Goal: Transaction & Acquisition: Purchase product/service

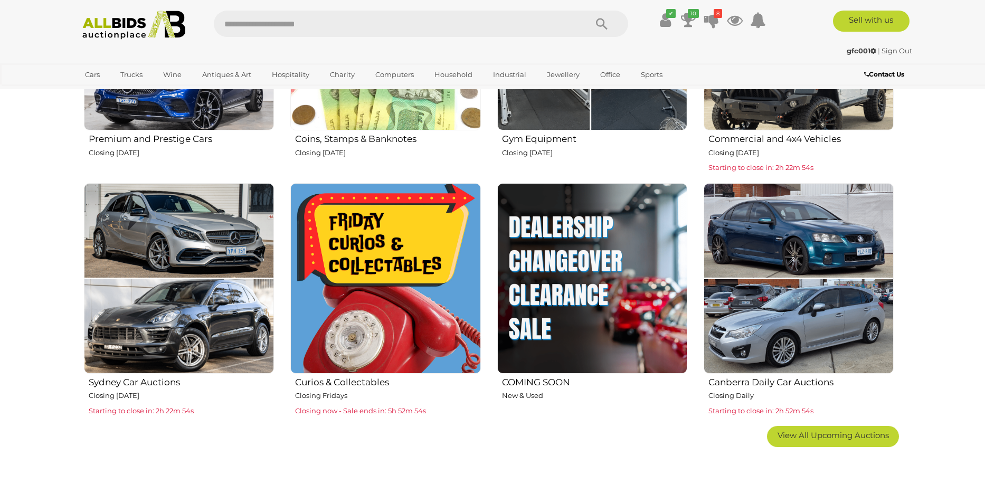
scroll to position [634, 0]
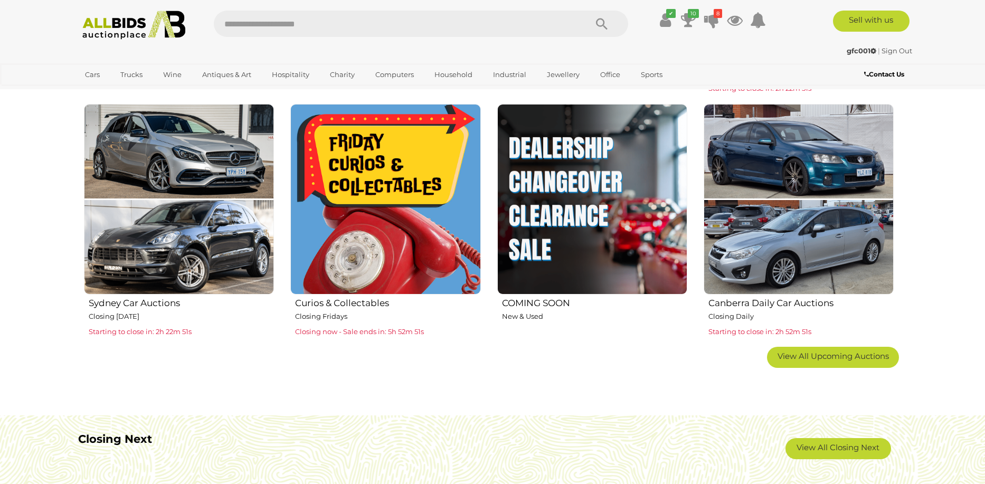
click at [441, 217] on img at bounding box center [385, 199] width 190 height 190
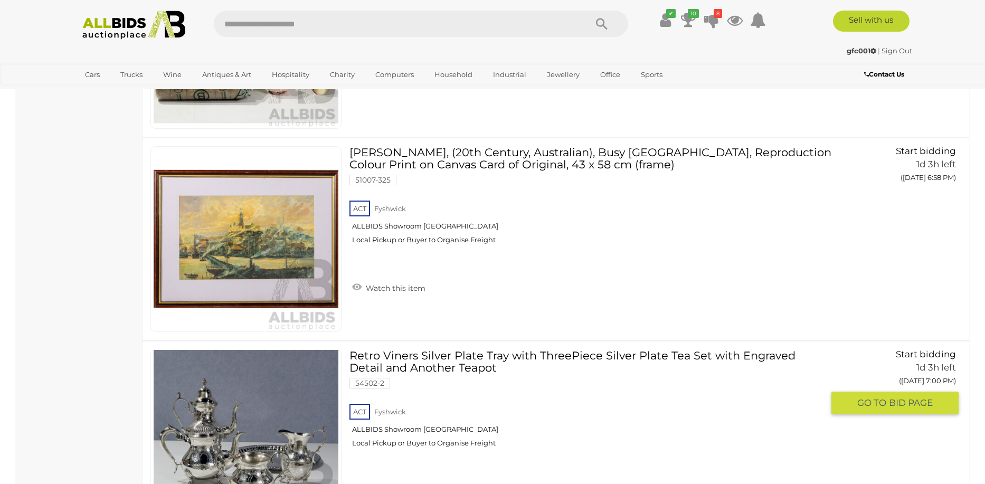
scroll to position [3433, 0]
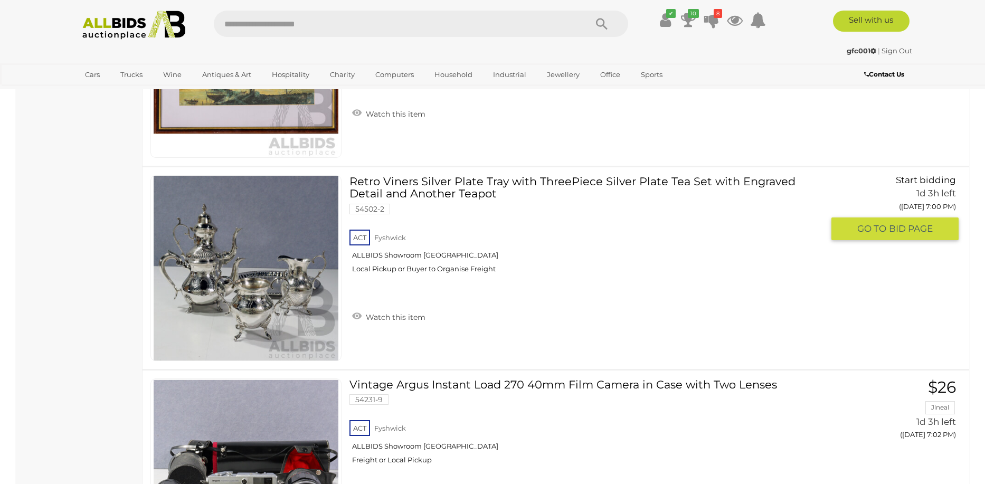
click at [218, 260] on link at bounding box center [246, 268] width 191 height 186
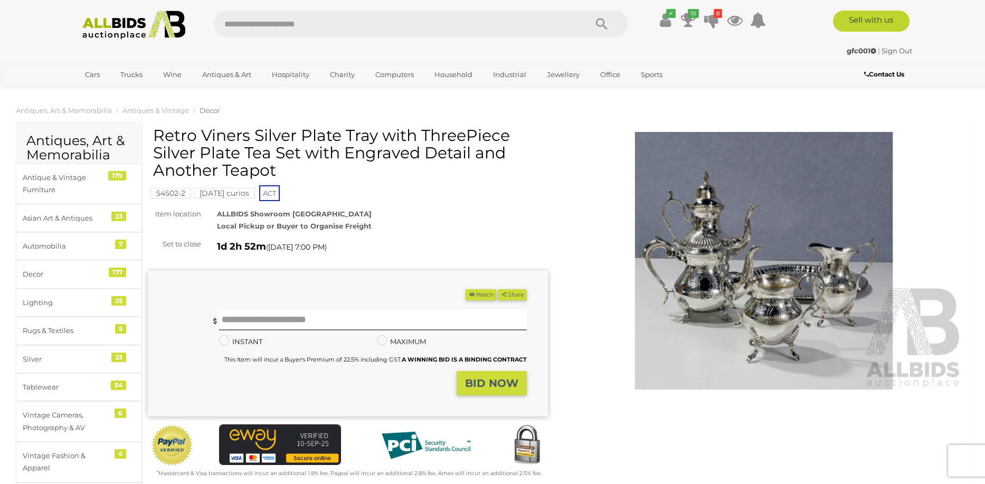
click at [681, 264] on img at bounding box center [764, 261] width 400 height 258
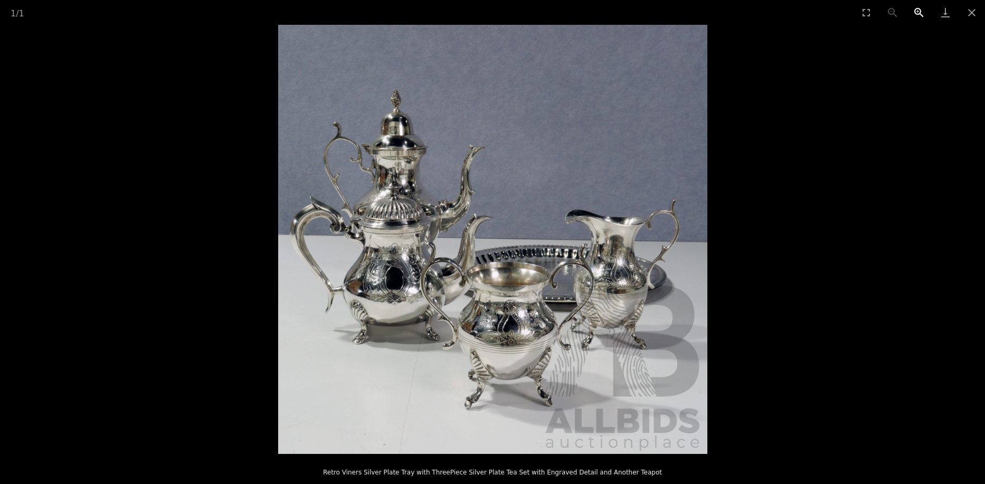
click at [919, 10] on button "Zoom in" at bounding box center [919, 12] width 26 height 25
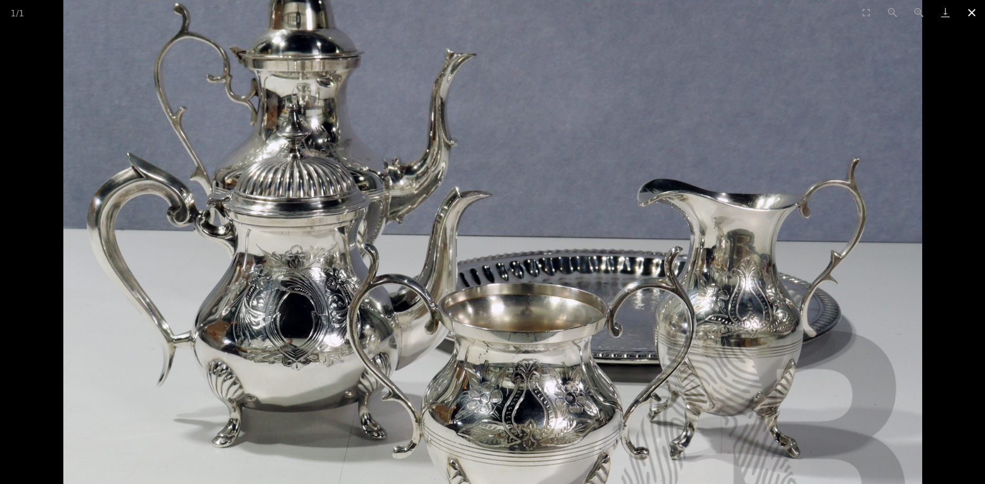
click at [975, 9] on button "Close gallery" at bounding box center [972, 12] width 26 height 25
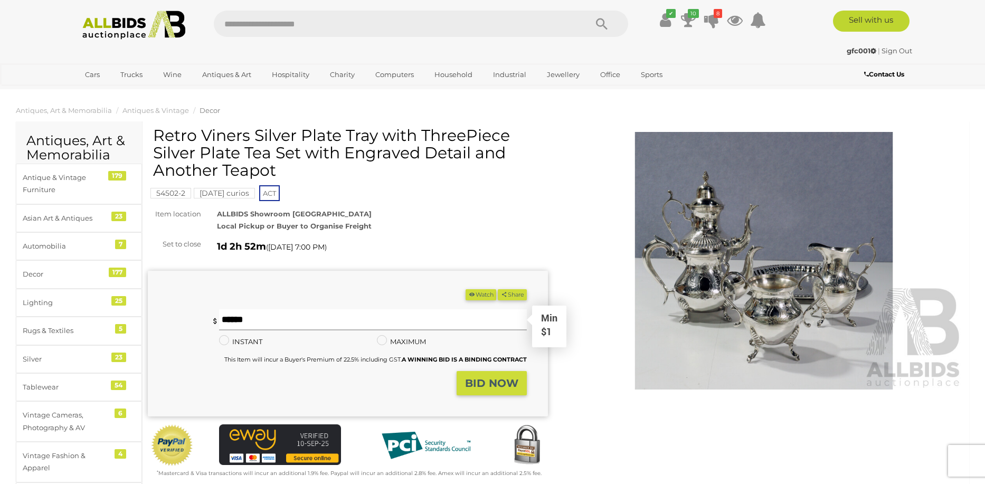
click at [330, 328] on input "text" at bounding box center [373, 319] width 308 height 21
type input "*"
click at [495, 385] on strong "BID NOW" at bounding box center [491, 383] width 53 height 13
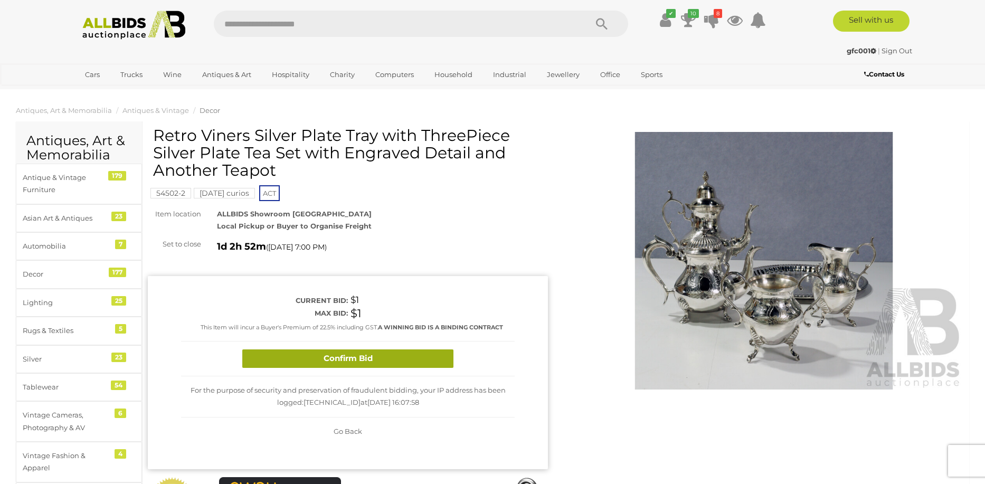
click at [396, 358] on button "Confirm Bid" at bounding box center [347, 359] width 211 height 18
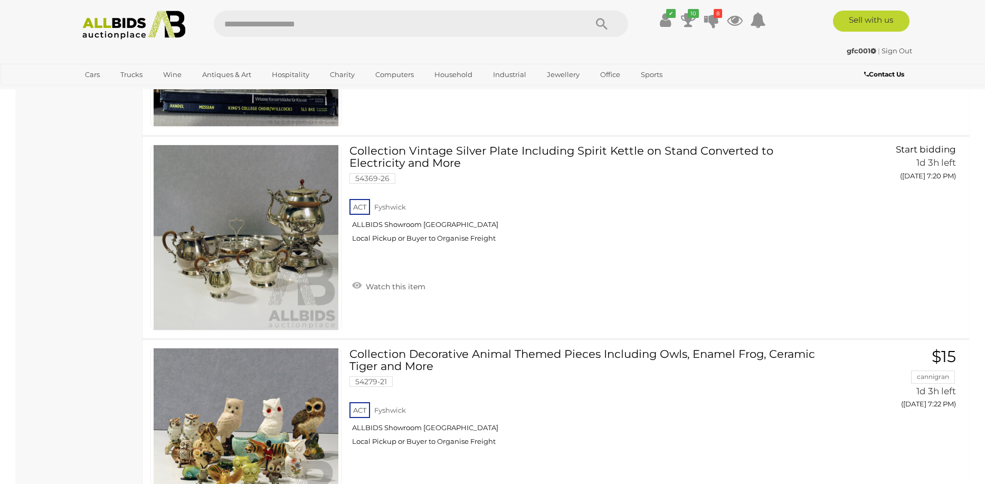
scroll to position [5498, 0]
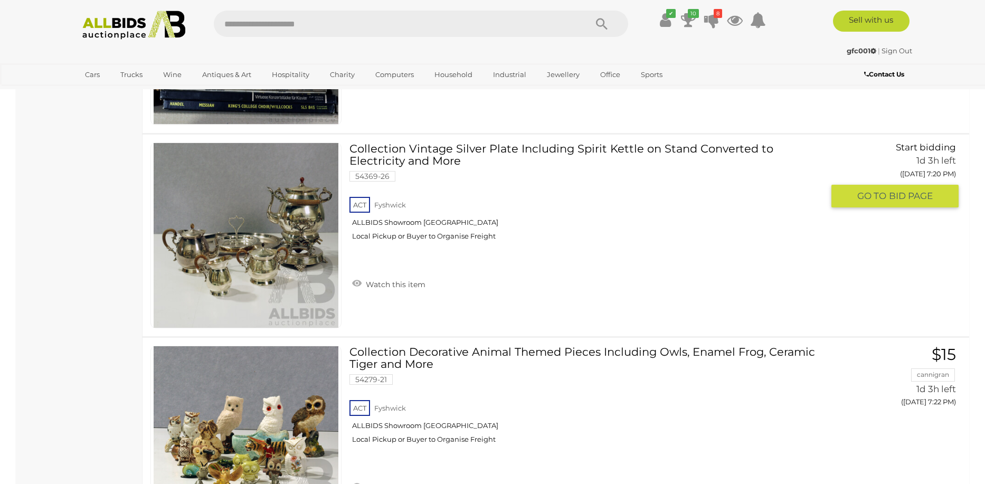
click at [268, 234] on img at bounding box center [246, 235] width 185 height 185
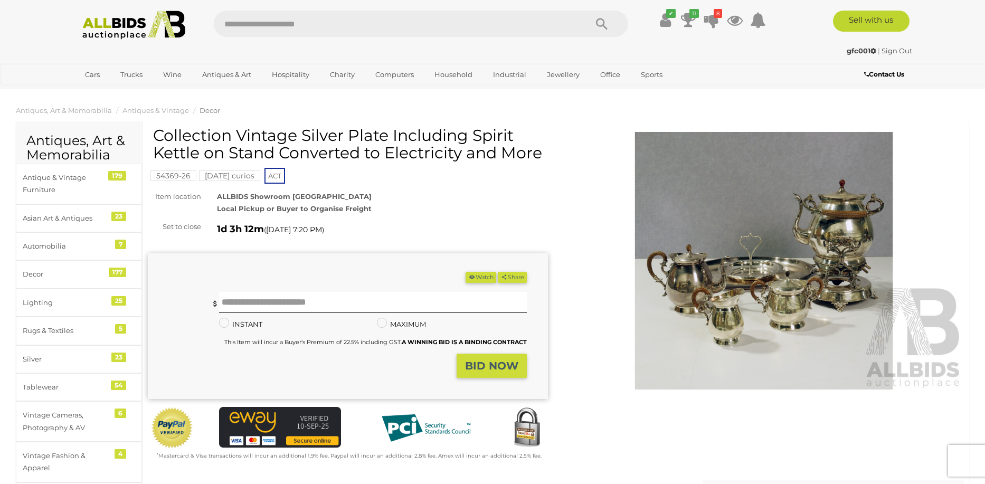
click at [716, 270] on img at bounding box center [764, 261] width 400 height 258
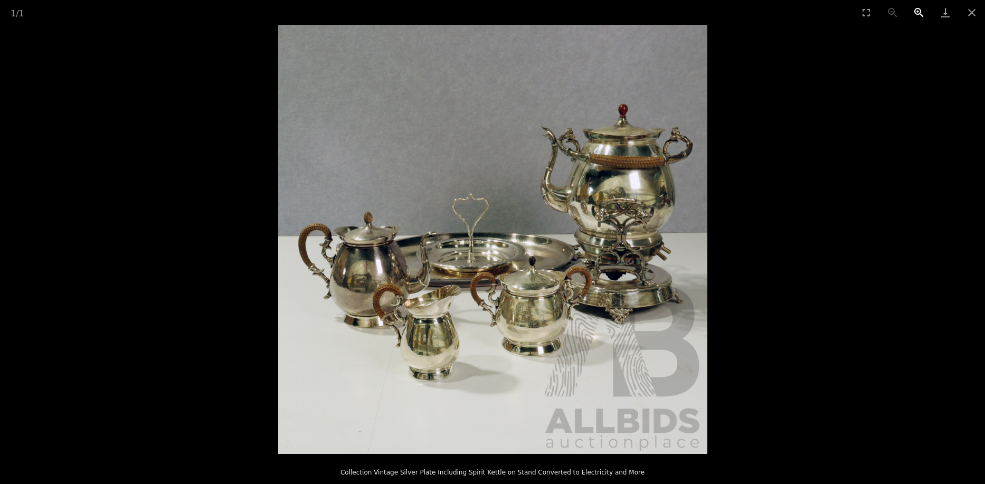
click at [917, 10] on button "Zoom in" at bounding box center [919, 12] width 26 height 25
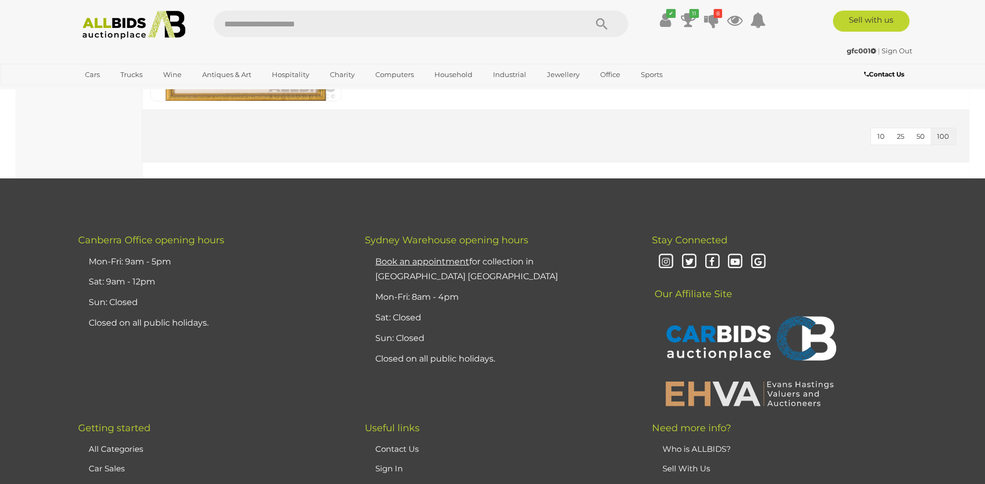
scroll to position [13076, 0]
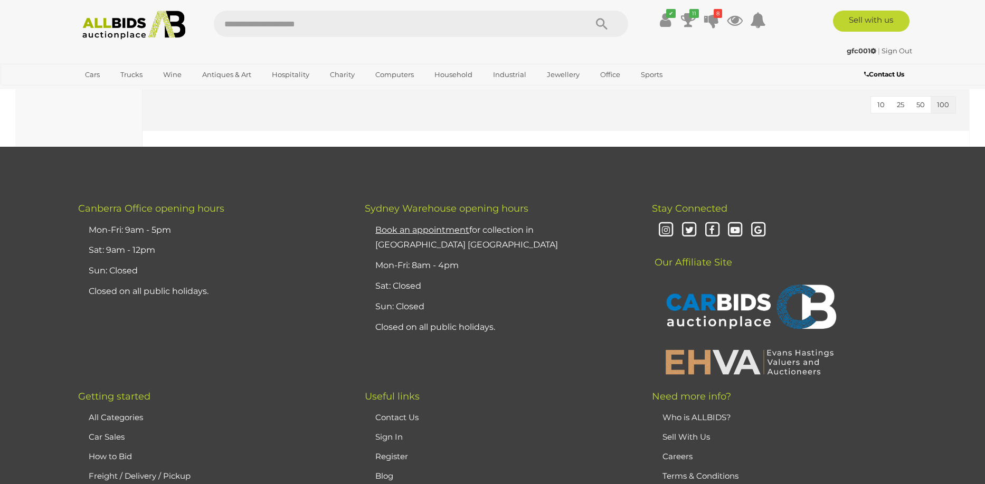
click at [130, 23] on img at bounding box center [134, 25] width 115 height 29
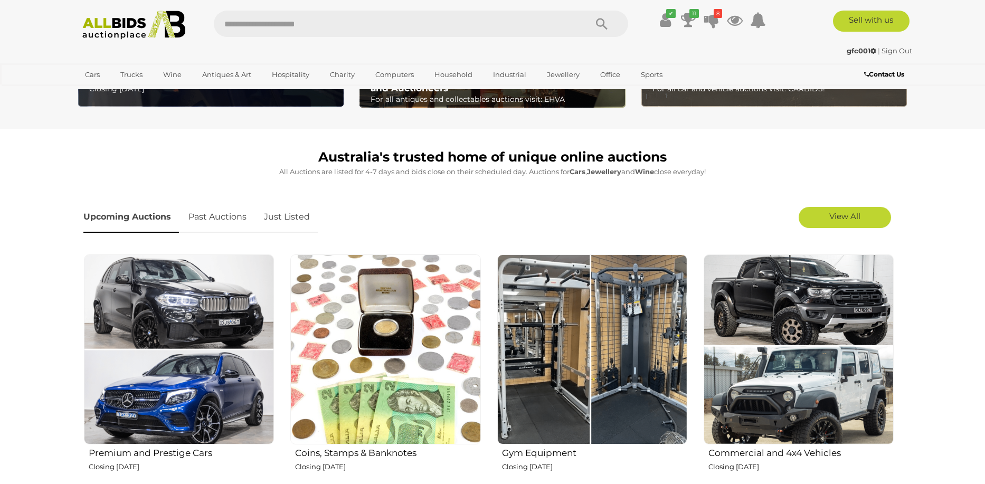
scroll to position [264, 0]
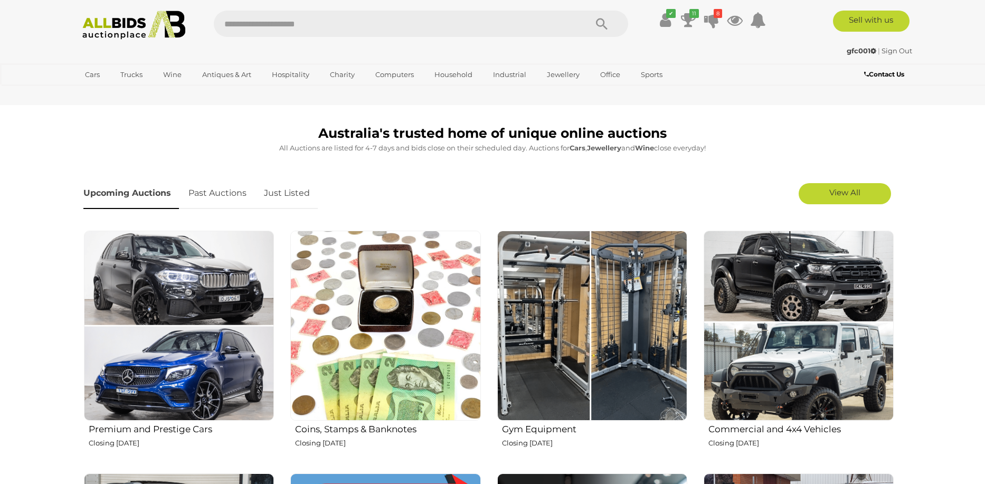
click at [289, 194] on link "Just Listed" at bounding box center [287, 193] width 62 height 31
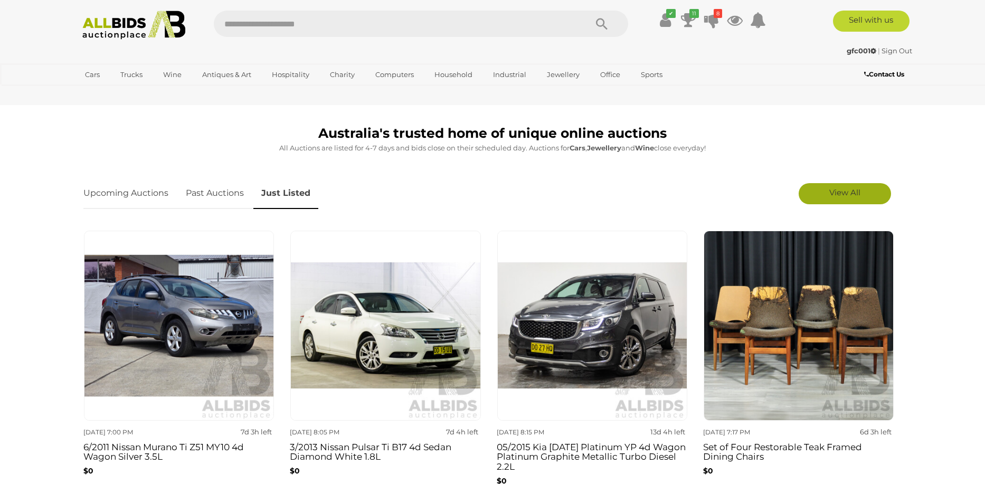
click at [836, 193] on span "View All" at bounding box center [845, 192] width 31 height 10
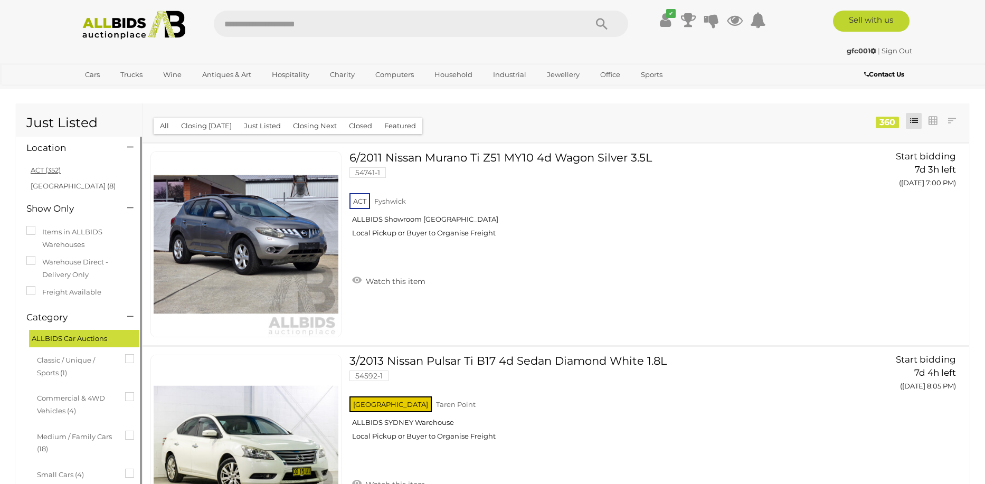
click at [45, 167] on link "ACT (352)" at bounding box center [46, 170] width 30 height 8
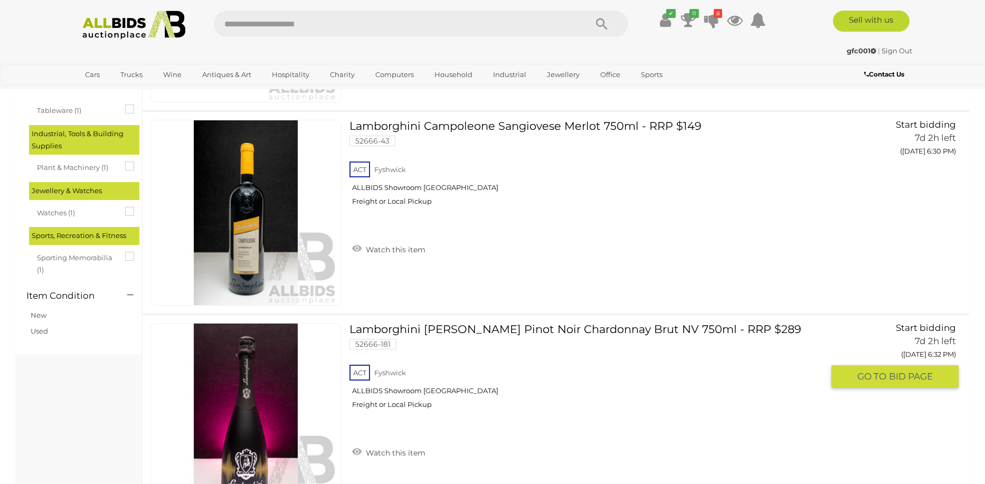
scroll to position [1162, 0]
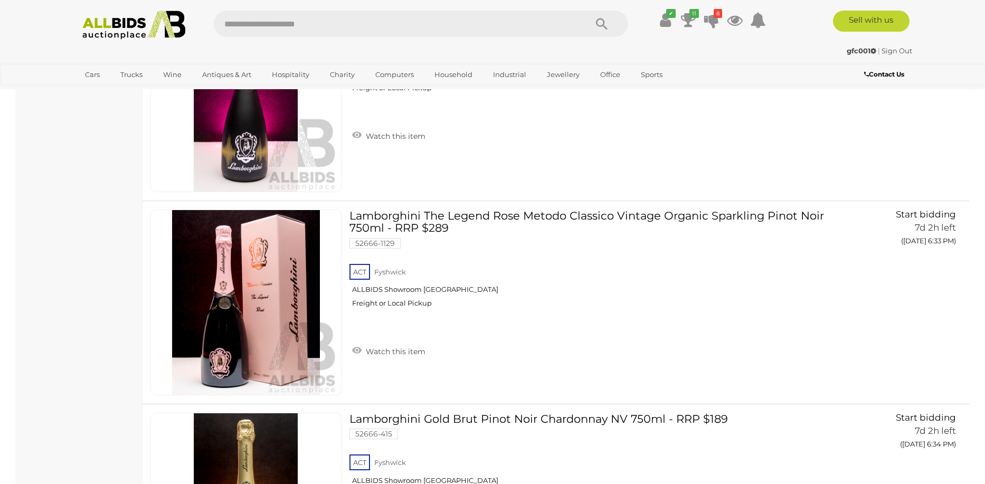
click at [128, 29] on img at bounding box center [134, 25] width 115 height 29
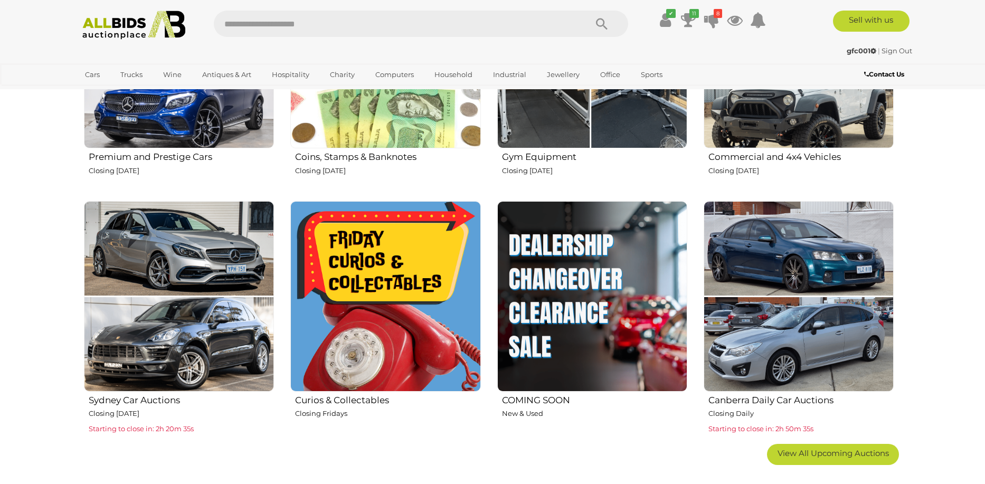
scroll to position [581, 0]
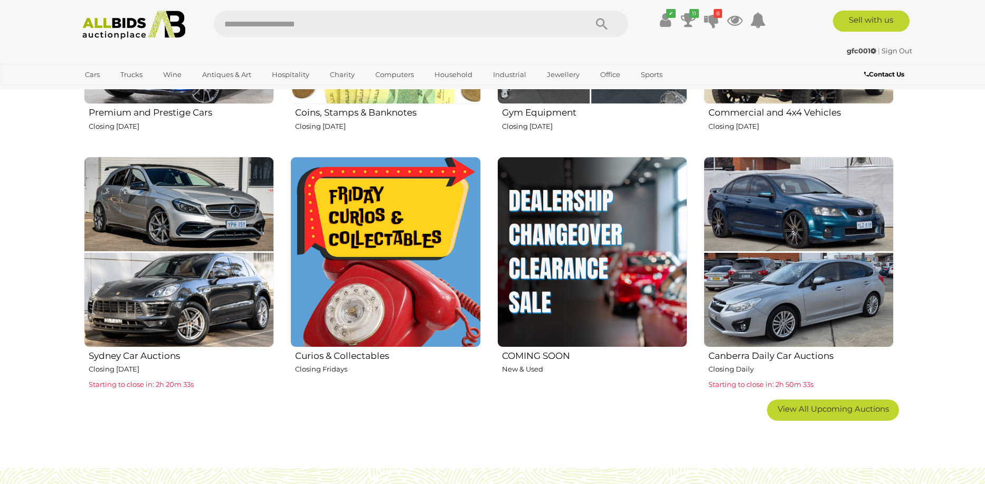
click at [631, 224] on img at bounding box center [592, 252] width 190 height 190
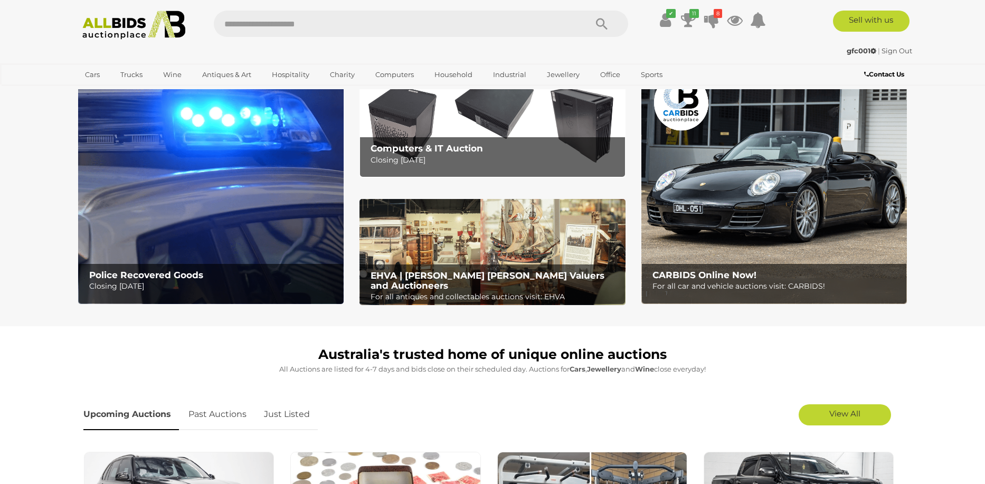
scroll to position [0, 0]
